Goal: Check status: Check status

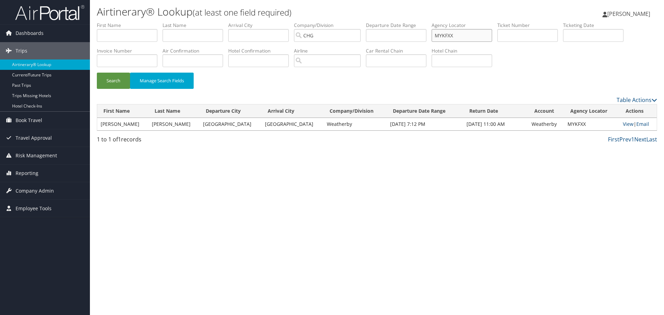
drag, startPoint x: 465, startPoint y: 38, endPoint x: 333, endPoint y: 21, distance: 133.4
click at [334, 22] on ul "First Name Last Name Departure City Arrival City Company/Division [GEOGRAPHIC_D…" at bounding box center [377, 22] width 560 height 0
paste input "SGRDJV"
type input "SGRDJV"
click at [117, 79] on button "Search" at bounding box center [113, 81] width 33 height 16
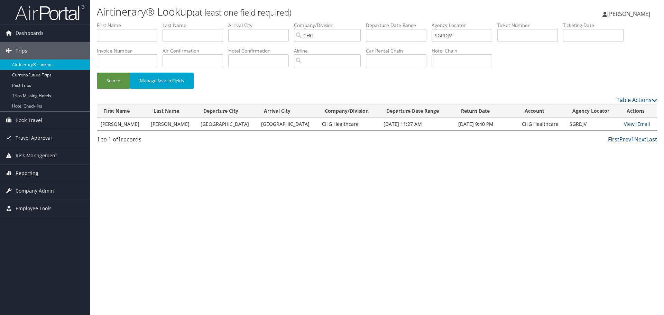
click at [624, 122] on link "View" at bounding box center [629, 124] width 11 height 7
drag, startPoint x: 462, startPoint y: 34, endPoint x: 421, endPoint y: 32, distance: 41.5
click at [432, 22] on ul "First Name Last Name Departure City Arrival City Company/Division [GEOGRAPHIC_D…" at bounding box center [377, 22] width 560 height 0
paste input "DFZNYH"
type input "DFZNYH"
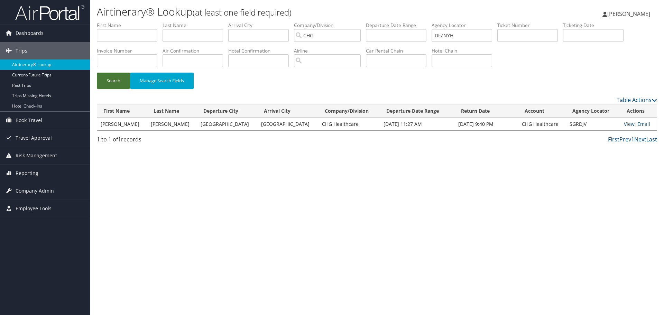
click at [111, 81] on button "Search" at bounding box center [113, 81] width 33 height 16
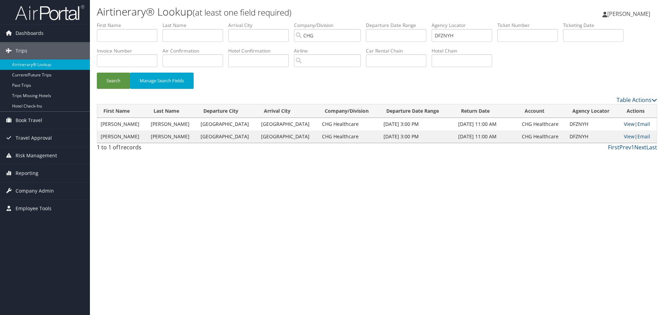
click at [626, 124] on link "View" at bounding box center [629, 124] width 11 height 7
click at [624, 135] on link "View" at bounding box center [629, 136] width 11 height 7
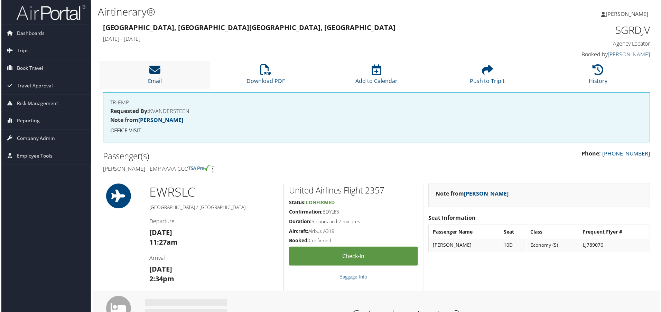
click at [156, 68] on icon at bounding box center [154, 70] width 11 height 11
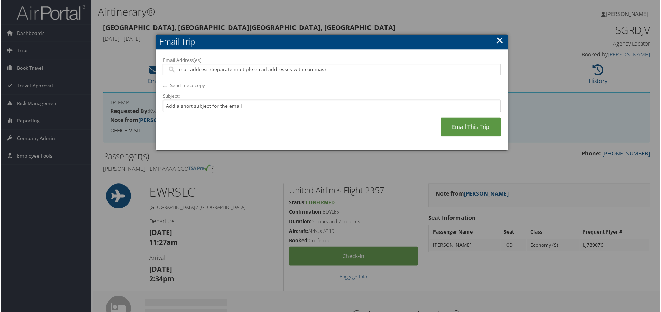
click at [216, 67] on input "Email Address(es):" at bounding box center [332, 69] width 330 height 7
click at [217, 73] on div at bounding box center [331, 70] width 339 height 12
click at [218, 71] on input "Email Address(es):" at bounding box center [332, 69] width 330 height 7
click at [220, 68] on input "Email Address(es):" at bounding box center [332, 69] width 330 height 7
click at [353, 73] on input "Email Address(es):" at bounding box center [332, 69] width 330 height 7
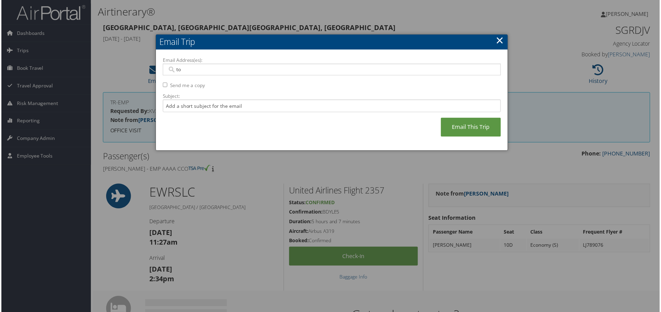
type input "tom"
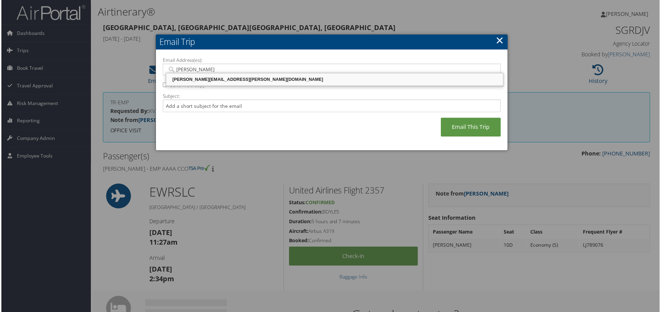
click at [227, 79] on div "TOM.KLEIN@CHGHEALTHCARE.COM" at bounding box center [335, 79] width 336 height 7
type input "TOM.KLEIN@CHGHEALTHCARE.COM"
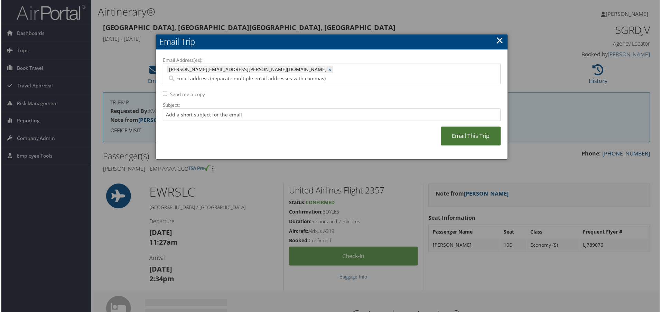
drag, startPoint x: 511, startPoint y: 137, endPoint x: 481, endPoint y: 127, distance: 31.3
click at [506, 133] on body "Menu Dashboards ► AirPortal 360™ (Manager) AirPortal 360™ (Agent) My Travel Das…" at bounding box center [332, 157] width 664 height 315
click at [479, 129] on link "Email This Trip" at bounding box center [471, 136] width 60 height 19
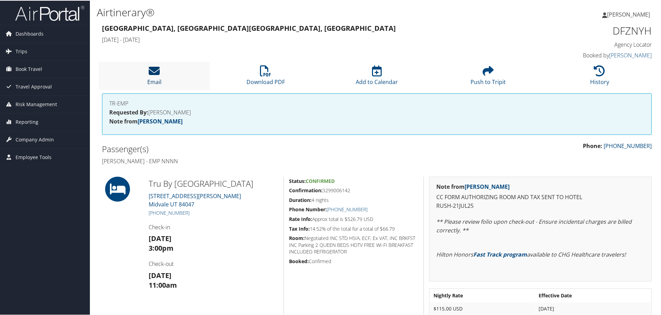
click at [156, 72] on icon at bounding box center [154, 70] width 11 height 11
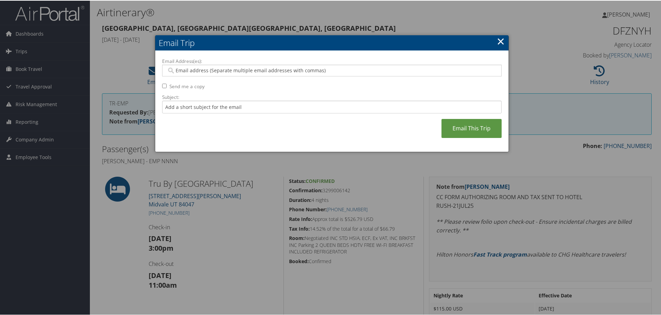
click at [191, 68] on input "Email Address(es):" at bounding box center [332, 69] width 330 height 7
type input "tom"
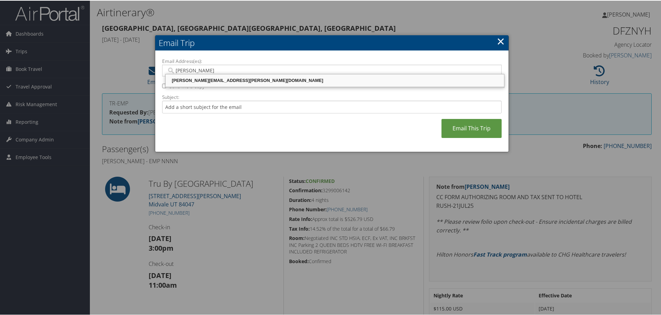
click at [218, 80] on div "TOM.KLEIN@CHGHEALTHCARE.COM" at bounding box center [335, 79] width 336 height 7
type input "TOM.KLEIN@CHGHEALTHCARE.COM"
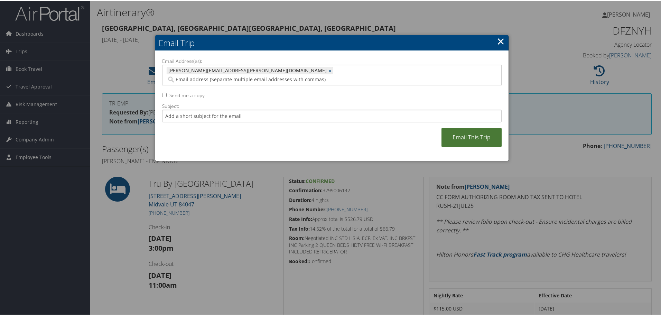
click at [468, 127] on link "Email This Trip" at bounding box center [471, 136] width 60 height 19
